Goal: Connect with others: Connect with other users

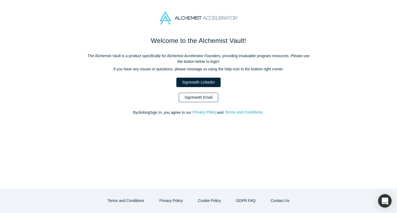
click at [213, 95] on link "Sign In with Email" at bounding box center [198, 97] width 39 height 9
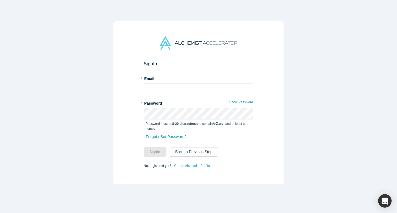
click at [163, 89] on input "text" at bounding box center [199, 89] width 110 height 11
type input "gbhardwaj@pairity.ca"
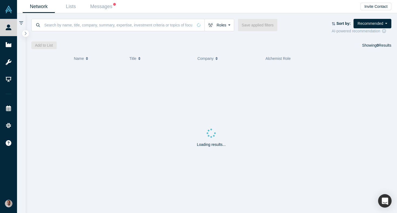
click at [22, 24] on icon at bounding box center [21, 23] width 4 height 5
click at [21, 23] on icon at bounding box center [21, 23] width 4 height 5
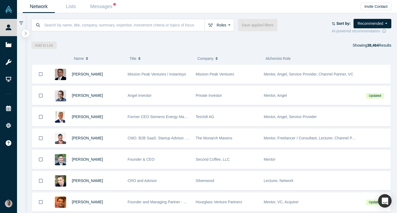
click at [27, 33] on icon "button" at bounding box center [25, 33] width 3 height 4
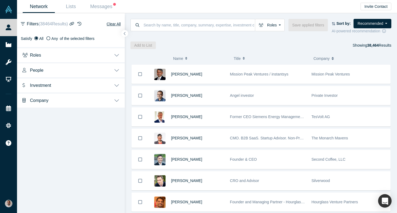
click at [61, 53] on button "Roles" at bounding box center [71, 54] width 108 height 15
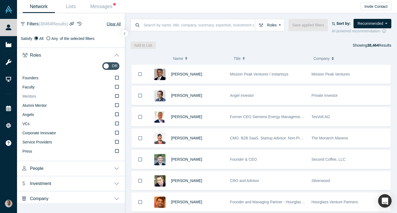
click at [117, 96] on icon at bounding box center [117, 96] width 4 height 4
click at [0, 0] on input "Mentors" at bounding box center [0, 0] width 0 height 0
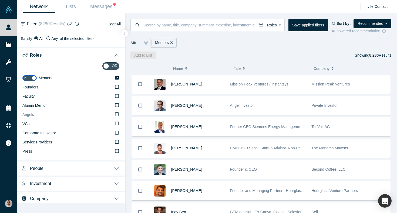
click at [117, 114] on icon at bounding box center [117, 114] width 4 height 4
click at [0, 0] on input "Angels" at bounding box center [0, 0] width 0 height 0
click at [114, 67] on input "checkbox" at bounding box center [110, 66] width 17 height 8
checkbox input "true"
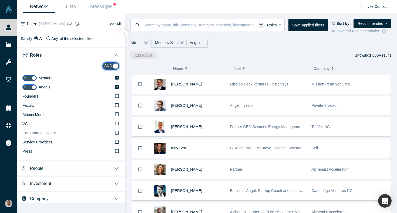
scroll to position [2, 0]
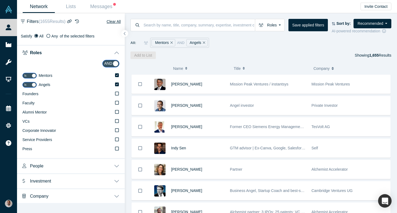
click at [114, 166] on button "People" at bounding box center [71, 165] width 108 height 15
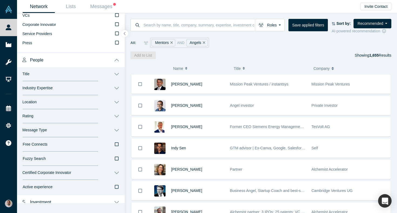
scroll to position [130, 0]
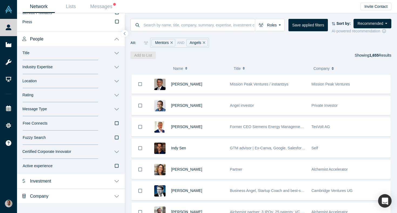
click at [115, 181] on button "Investment" at bounding box center [71, 180] width 108 height 15
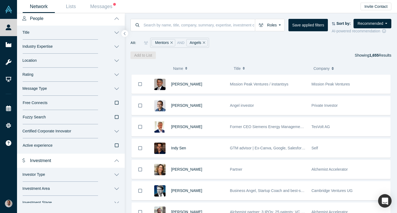
scroll to position [160, 0]
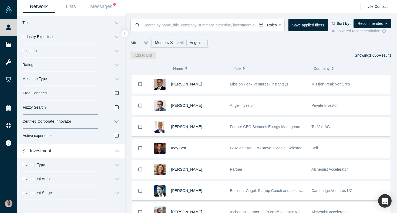
click at [116, 179] on button "Investment Area" at bounding box center [71, 179] width 108 height 14
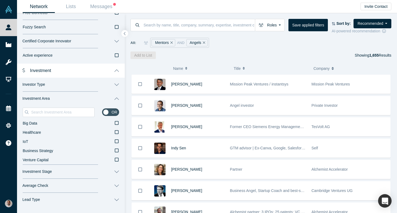
scroll to position [247, 0]
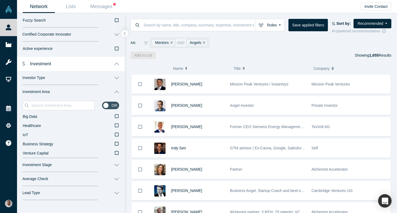
click at [113, 77] on button "Investor Type" at bounding box center [71, 78] width 108 height 14
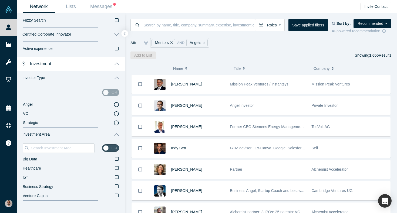
click at [117, 103] on icon at bounding box center [116, 104] width 5 height 5
click at [0, 0] on input "Angel" at bounding box center [0, 0] width 0 height 0
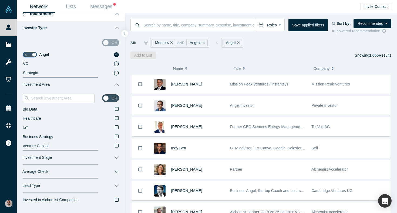
scroll to position [330, 0]
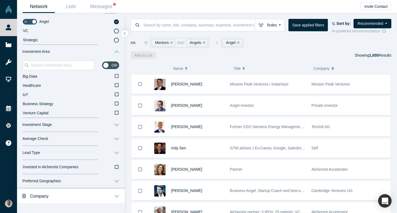
click at [115, 124] on button "Investment Stage" at bounding box center [71, 125] width 108 height 14
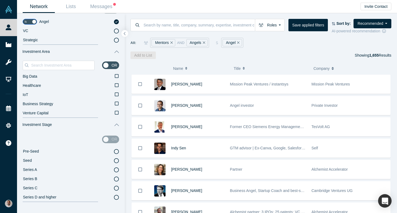
scroll to position [331, 0]
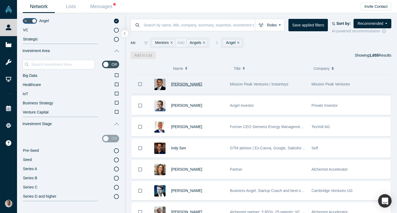
click at [190, 84] on span "[PERSON_NAME]" at bounding box center [186, 84] width 31 height 4
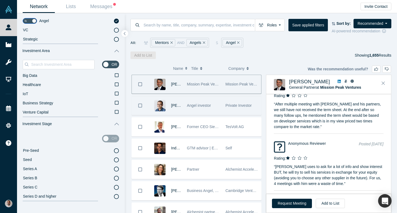
scroll to position [2, 0]
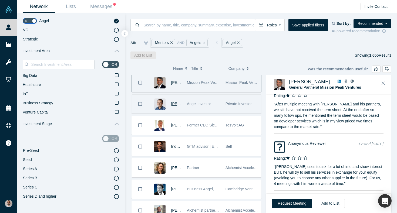
click at [171, 104] on span "Danny Chee" at bounding box center [186, 104] width 31 height 4
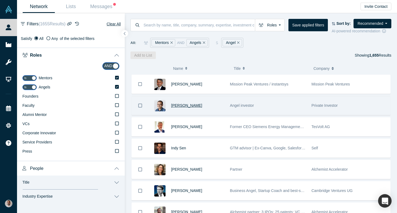
click at [188, 105] on span "Danny Chee" at bounding box center [186, 105] width 31 height 4
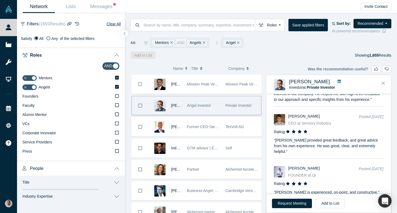
scroll to position [998, 0]
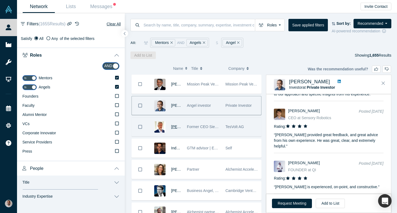
click at [172, 127] on span "Ralf Christian" at bounding box center [186, 127] width 31 height 4
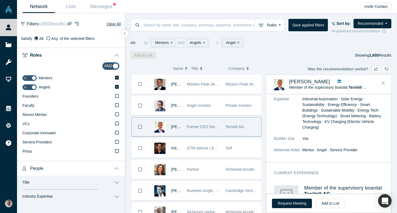
scroll to position [126, 0]
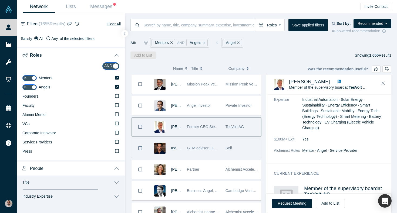
click at [173, 147] on span "Indy Sen" at bounding box center [178, 148] width 15 height 4
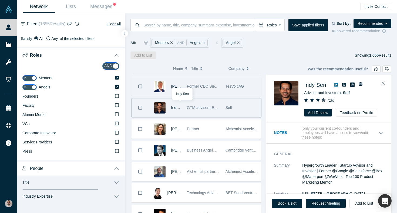
scroll to position [45, 0]
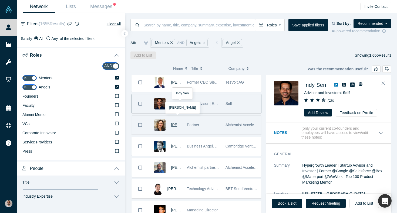
click at [174, 124] on span "Christy Canida" at bounding box center [186, 125] width 31 height 4
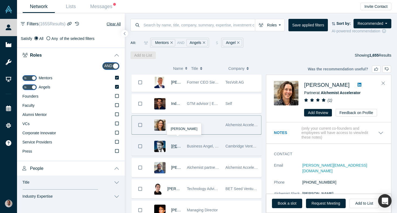
click at [175, 146] on span "Martin Giese" at bounding box center [186, 146] width 31 height 4
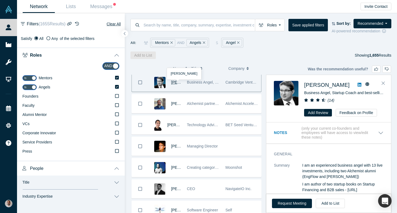
scroll to position [122, 0]
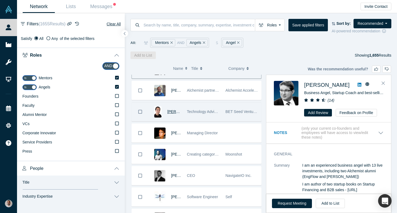
click at [171, 111] on span "Boris Livshutz" at bounding box center [182, 112] width 31 height 4
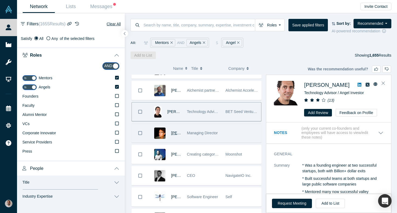
click at [171, 132] on span "Jon Sofield" at bounding box center [186, 133] width 31 height 4
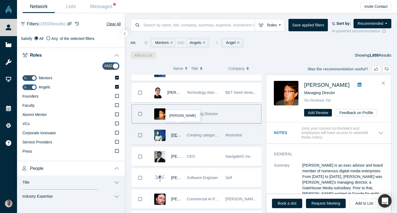
scroll to position [147, 0]
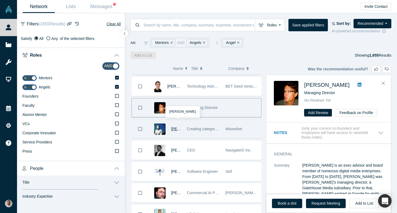
click at [175, 129] on span "Chikodi Chima" at bounding box center [186, 129] width 31 height 4
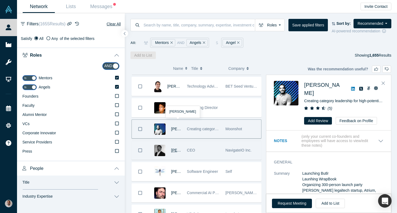
click at [174, 149] on span "[PERSON_NAME] (SUKHI) Lamba" at bounding box center [200, 150] width 59 height 4
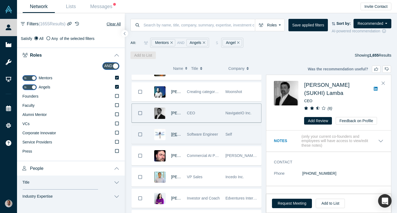
scroll to position [195, 0]
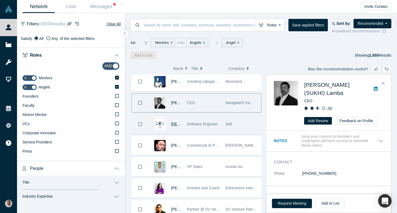
click at [173, 123] on span "Alan Skelley" at bounding box center [186, 124] width 31 height 4
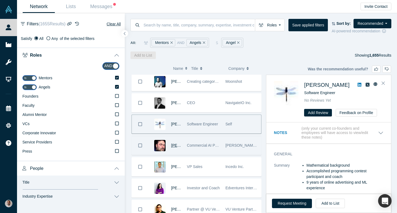
click at [173, 146] on span "Richard Svinkin" at bounding box center [186, 145] width 31 height 4
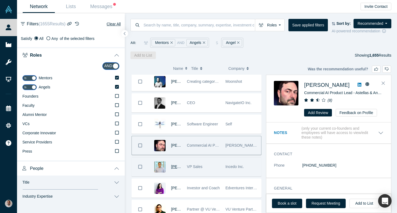
click at [174, 165] on span "Lalit Kumar" at bounding box center [186, 167] width 31 height 4
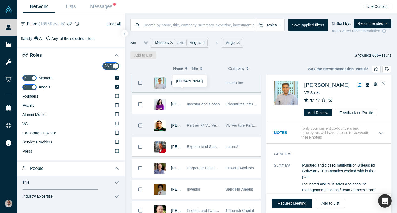
scroll to position [281, 0]
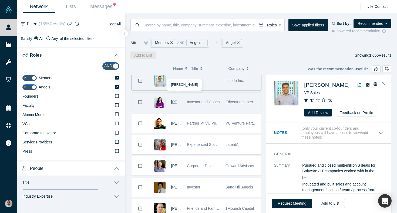
click at [172, 103] on span "Sarah K Lee" at bounding box center [186, 102] width 31 height 4
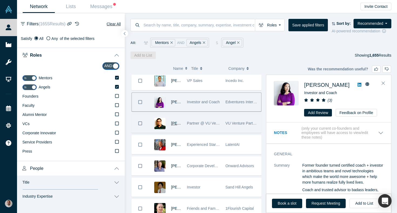
click at [175, 123] on span "Aakash Jain" at bounding box center [186, 123] width 31 height 4
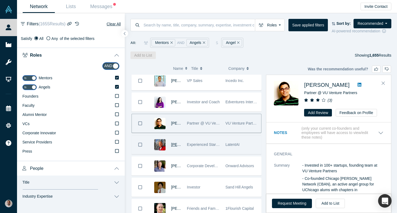
click at [174, 144] on span "Bruce Graham" at bounding box center [186, 144] width 31 height 4
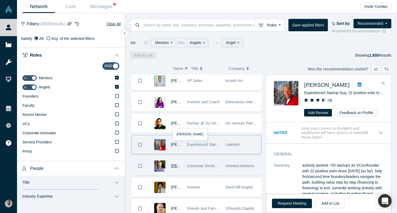
click at [174, 164] on span "Josh Ewing" at bounding box center [186, 166] width 31 height 4
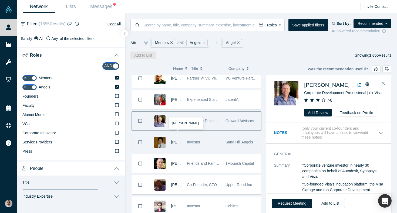
scroll to position [333, 0]
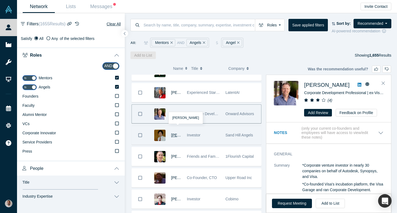
click at [173, 136] on span "Ning Sung" at bounding box center [186, 135] width 31 height 4
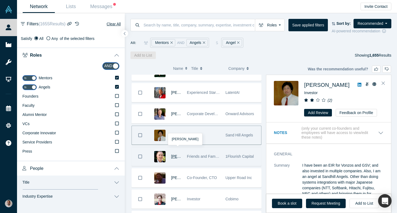
click at [174, 157] on span "[PERSON_NAME]" at bounding box center [186, 156] width 31 height 4
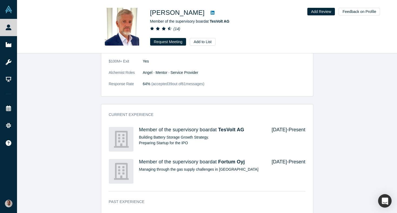
scroll to position [391, 0]
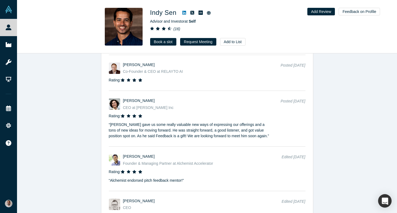
scroll to position [1549, 0]
click at [164, 43] on link "Book a slot" at bounding box center [163, 42] width 26 height 8
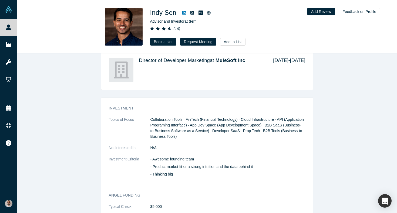
scroll to position [571, 0]
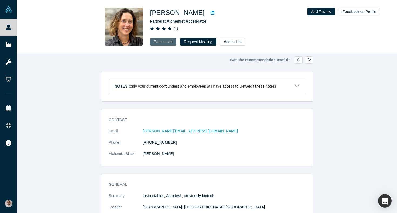
click at [167, 42] on link "Book a slot" at bounding box center [163, 42] width 26 height 8
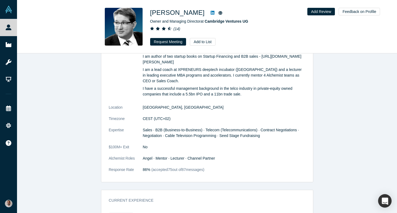
scroll to position [292, 0]
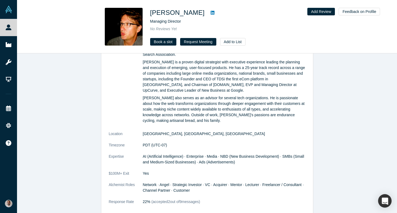
scroll to position [311, 0]
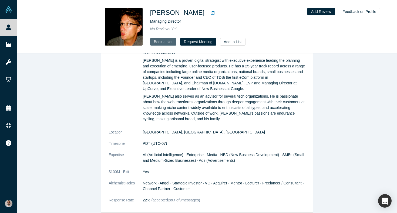
click at [166, 41] on link "Book a slot" at bounding box center [163, 42] width 26 height 8
click at [168, 44] on link "Book a slot" at bounding box center [163, 42] width 26 height 8
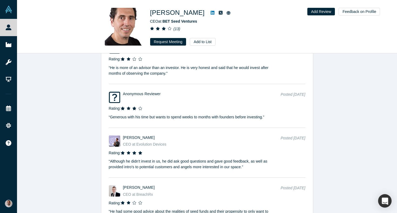
scroll to position [1058, 0]
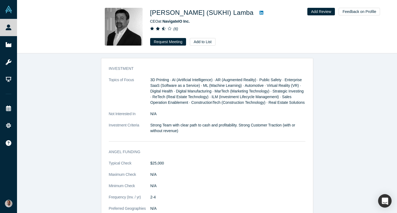
scroll to position [1004, 0]
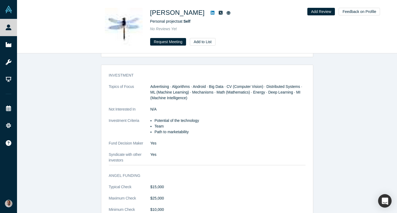
scroll to position [504, 0]
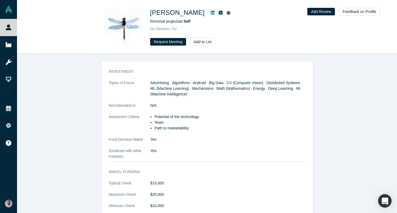
click at [210, 13] on icon at bounding box center [212, 13] width 4 height 4
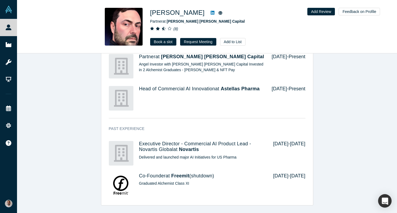
scroll to position [451, 0]
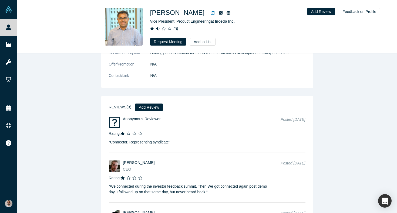
scroll to position [620, 0]
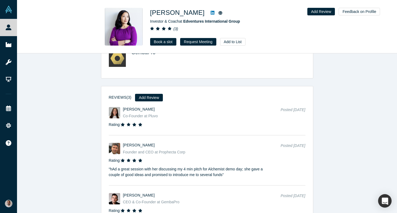
scroll to position [903, 0]
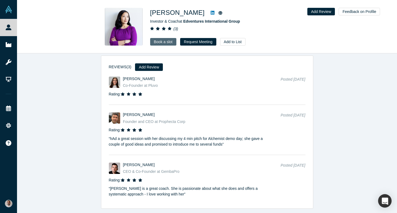
click at [155, 41] on link "Book a slot" at bounding box center [163, 42] width 26 height 8
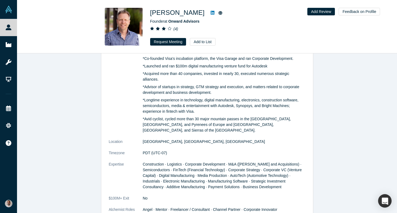
scroll to position [300, 0]
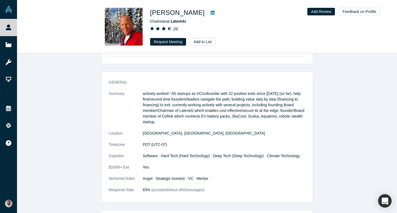
scroll to position [260, 0]
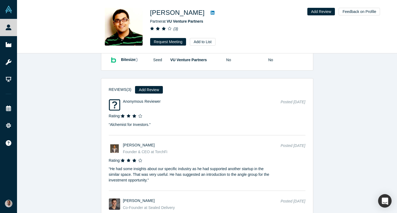
scroll to position [1012, 0]
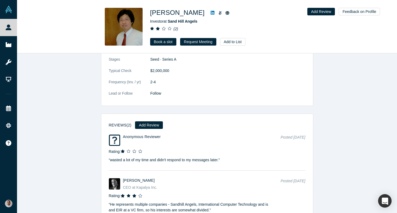
scroll to position [775, 0]
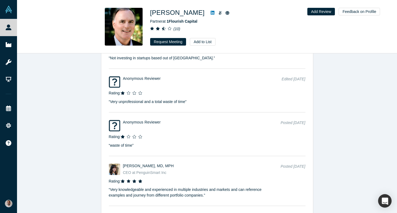
scroll to position [1061, 0]
